Goal: Task Accomplishment & Management: Complete application form

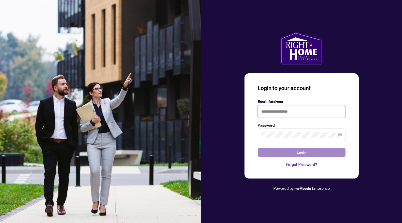
type input "**********"
click at [300, 152] on span "Login" at bounding box center [302, 152] width 10 height 9
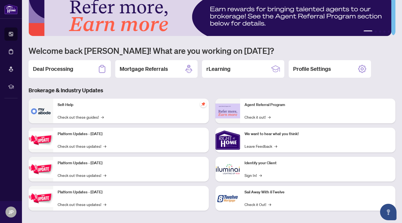
scroll to position [12, 0]
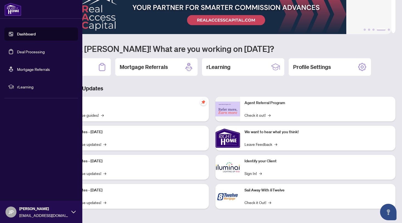
click at [31, 51] on link "Deal Processing" at bounding box center [31, 51] width 28 height 5
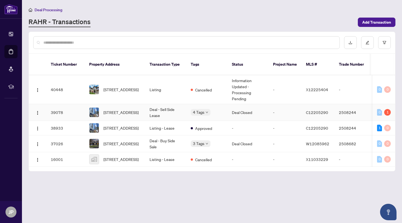
click at [296, 114] on td "-" at bounding box center [285, 112] width 33 height 17
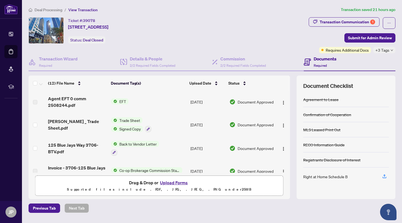
click at [120, 100] on span "EFT" at bounding box center [122, 101] width 11 height 6
click at [115, 118] on span "EFT" at bounding box center [118, 119] width 60 height 6
click at [138, 101] on td "EFT" at bounding box center [148, 102] width 79 height 22
click at [314, 62] on div "Documents Required" at bounding box center [325, 61] width 23 height 13
click at [237, 63] on span "2/2 Required Fields Completed" at bounding box center [243, 65] width 46 height 4
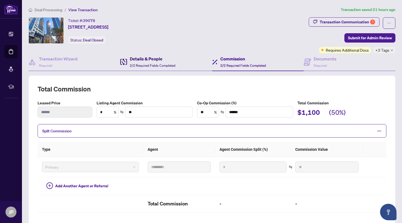
click at [144, 63] on div "Details & People 2/2 Required Fields Completed" at bounding box center [153, 61] width 46 height 13
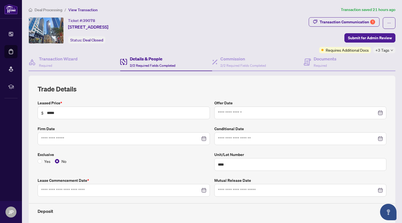
type input "**********"
click at [62, 59] on h4 "Transaction Wizard" at bounding box center [58, 58] width 39 height 7
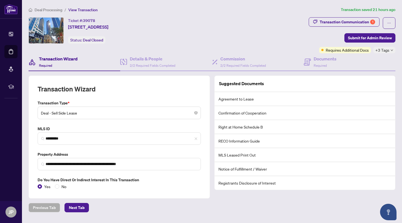
click at [50, 9] on span "Deal Processing" at bounding box center [49, 9] width 28 height 5
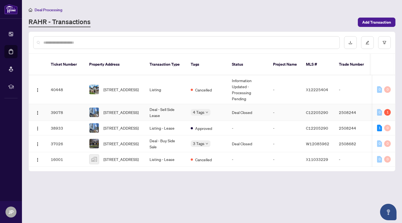
click at [141, 113] on td "[STREET_ADDRESS]" at bounding box center [115, 112] width 60 height 17
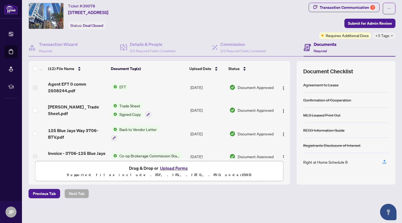
scroll to position [15, 0]
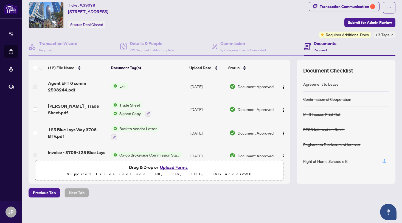
click at [383, 160] on icon "button" at bounding box center [384, 160] width 2 height 3
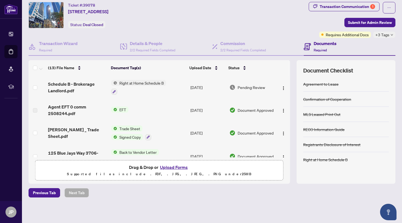
click at [323, 159] on div "Right at Home Schedule B" at bounding box center [325, 159] width 44 height 6
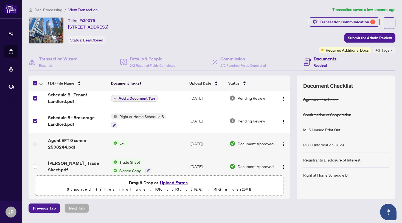
scroll to position [0, 0]
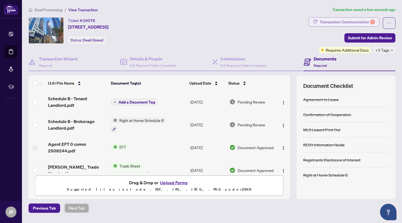
click at [357, 22] on div "Transaction Communication 1" at bounding box center [347, 22] width 55 height 9
type textarea "**********"
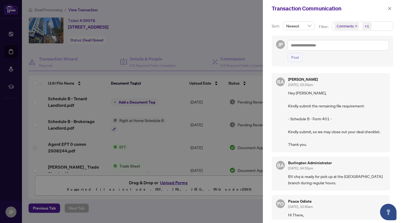
click at [240, 33] on div at bounding box center [201, 111] width 402 height 223
click at [390, 8] on icon "close" at bounding box center [390, 9] width 4 height 4
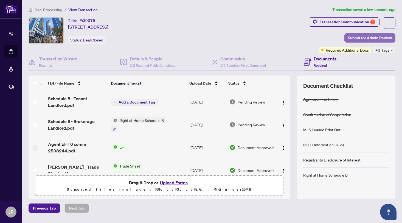
click at [367, 37] on span "Submit for Admin Review" at bounding box center [370, 37] width 44 height 9
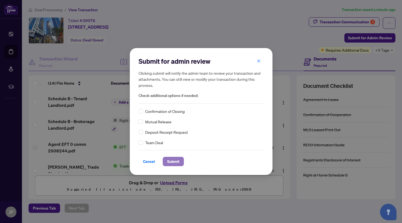
click at [170, 160] on span "Submit" at bounding box center [173, 161] width 12 height 9
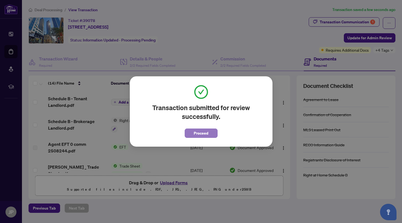
click at [202, 132] on span "Proceed" at bounding box center [201, 133] width 15 height 9
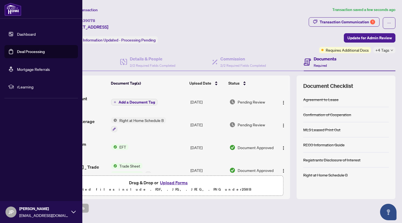
click at [16, 10] on img at bounding box center [12, 9] width 17 height 13
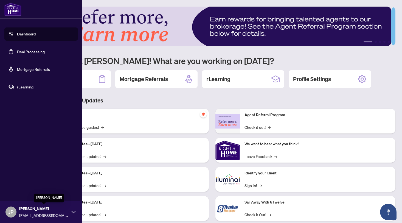
click at [68, 211] on span "[PERSON_NAME]" at bounding box center [43, 208] width 49 height 6
click at [20, 179] on span "Logout" at bounding box center [22, 179] width 12 height 9
